Goal: Information Seeking & Learning: Check status

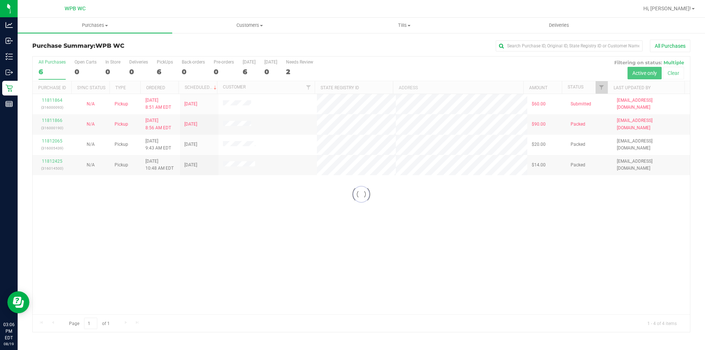
click at [228, 272] on div at bounding box center [362, 195] width 658 height 276
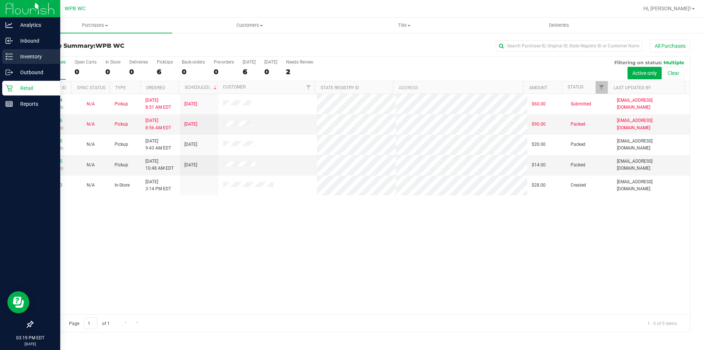
click at [20, 51] on div "Inventory" at bounding box center [31, 56] width 58 height 15
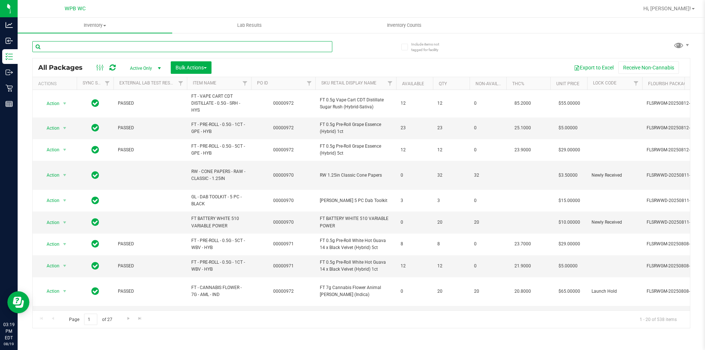
click at [111, 49] on input "text" at bounding box center [182, 46] width 300 height 11
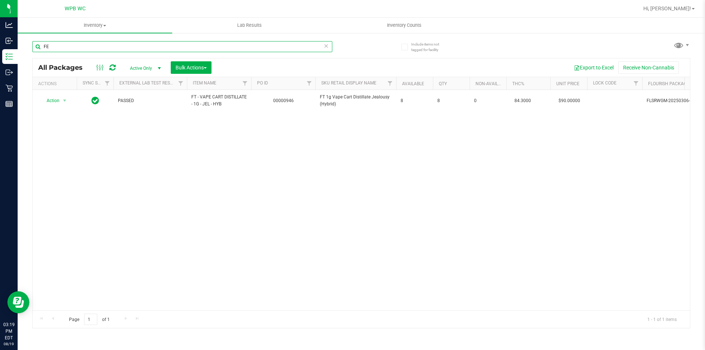
type input "F"
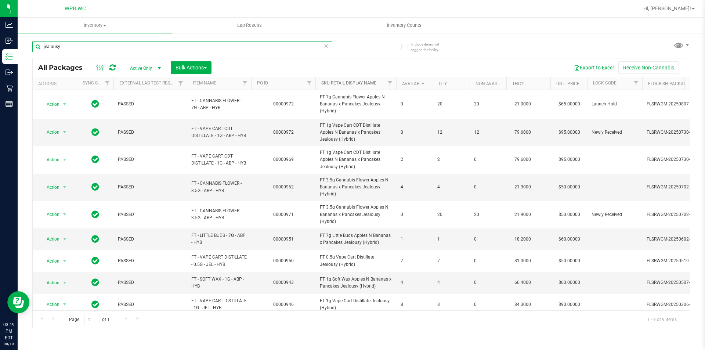
type input "jealousy"
click at [330, 81] on link "Sku Retail Display Name" at bounding box center [348, 82] width 55 height 5
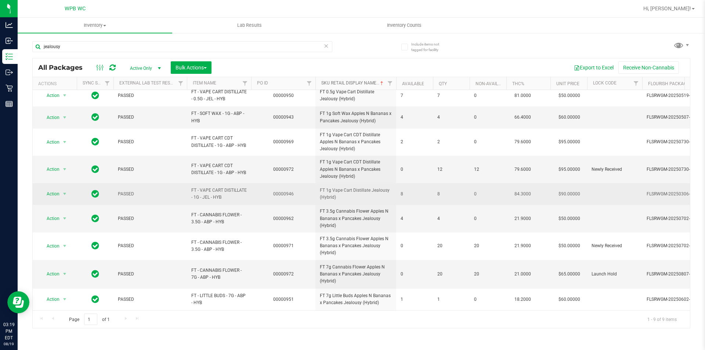
scroll to position [9, 0]
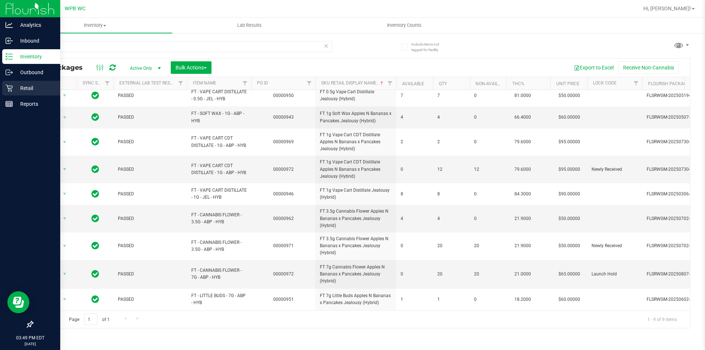
click at [18, 94] on div "Retail" at bounding box center [31, 88] width 58 height 15
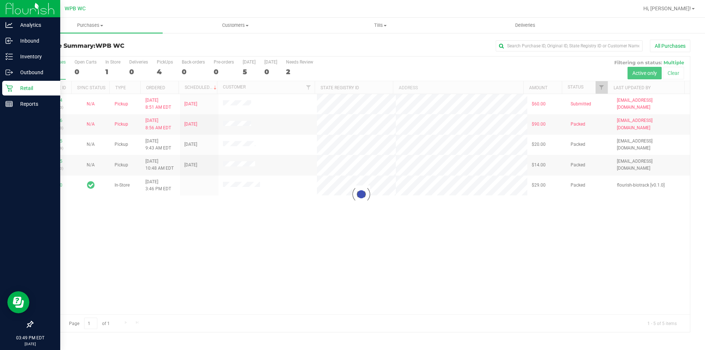
click at [211, 227] on div "Loading... 11811864 (316000093) N/A Pickup [DATE] 8:51 AM EDT 8/19/2025 $60.00 …" at bounding box center [362, 204] width 658 height 220
click at [217, 245] on div at bounding box center [362, 195] width 658 height 276
